Goal: Task Accomplishment & Management: Use online tool/utility

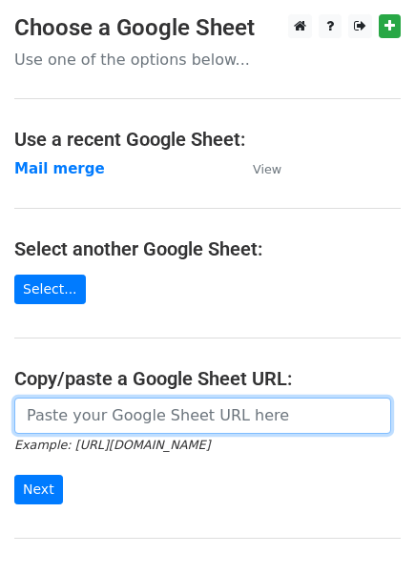
click at [88, 421] on input "url" at bounding box center [202, 416] width 377 height 36
paste input "https://docs.google.com/spreadsheets/d/15XMlOzaN1vr6r3AIVcPO4R35eGf3mO04gfEZg5y…"
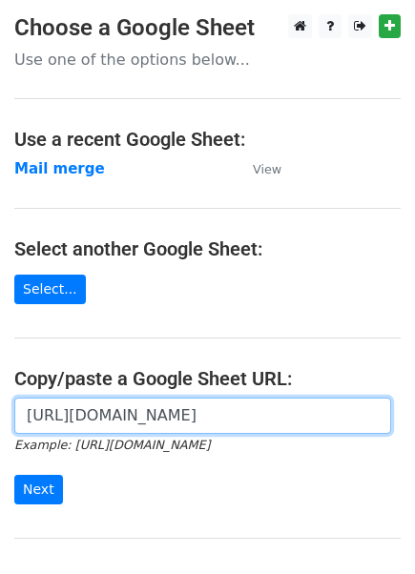
scroll to position [181, 0]
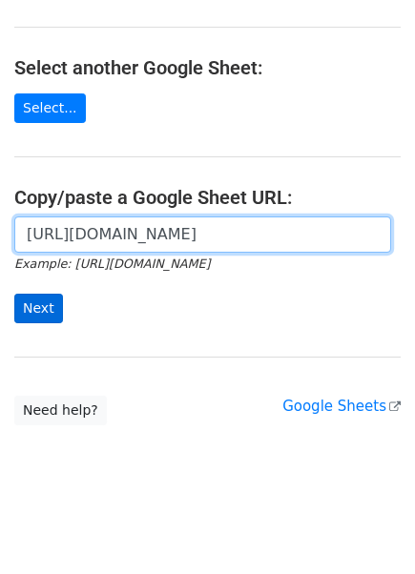
type input "https://docs.google.com/spreadsheets/d/15XMlOzaN1vr6r3AIVcPO4R35eGf3mO04gfEZg5y…"
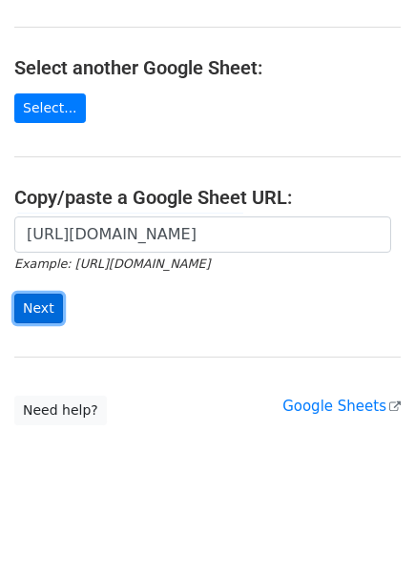
scroll to position [0, 0]
click at [41, 309] on input "Next" at bounding box center [38, 309] width 49 height 30
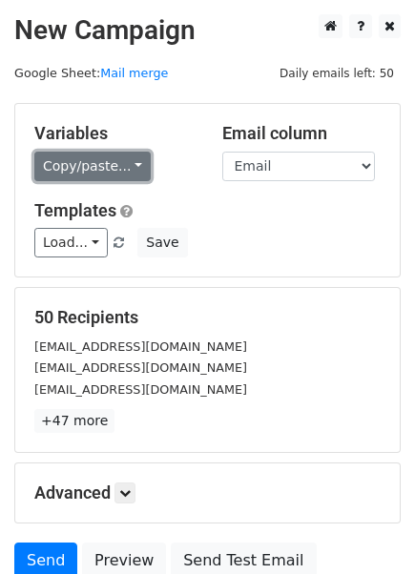
click at [117, 166] on link "Copy/paste..." at bounding box center [92, 167] width 116 height 30
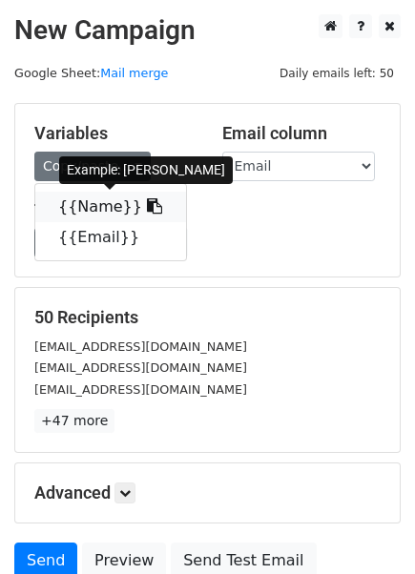
click at [104, 209] on link "{{Name}}" at bounding box center [110, 207] width 151 height 31
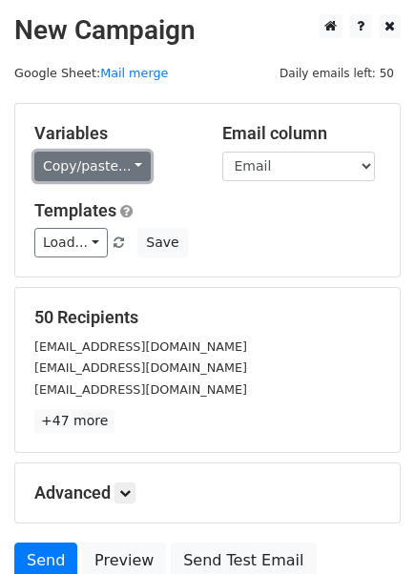
click at [85, 160] on link "Copy/paste..." at bounding box center [92, 167] width 116 height 30
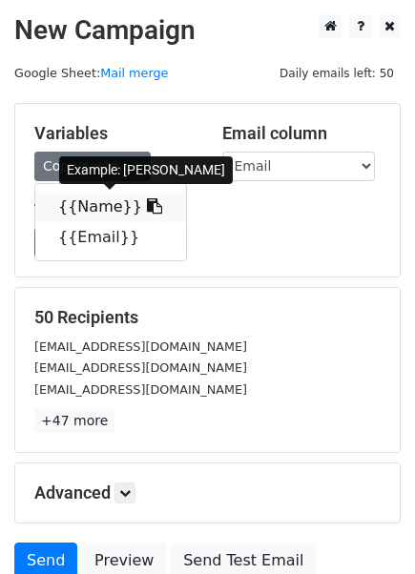
click at [78, 200] on link "{{Name}}" at bounding box center [110, 207] width 151 height 31
